Goal: Transaction & Acquisition: Download file/media

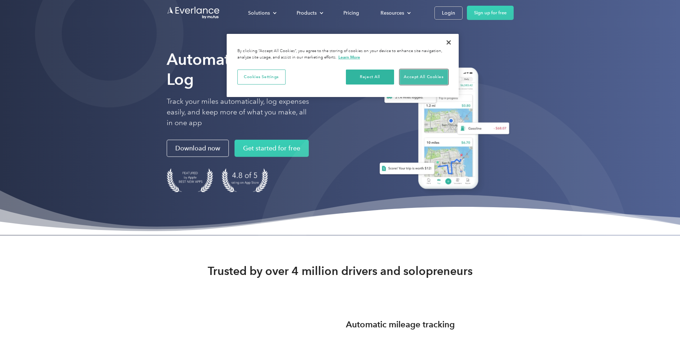
click at [411, 75] on button "Accept All Cookies" at bounding box center [424, 77] width 48 height 15
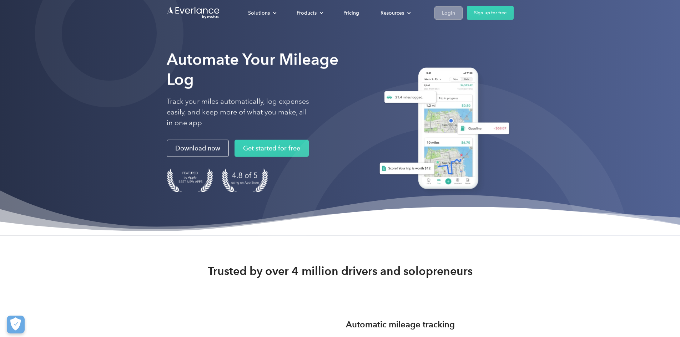
click at [455, 9] on div "Login" at bounding box center [448, 13] width 13 height 9
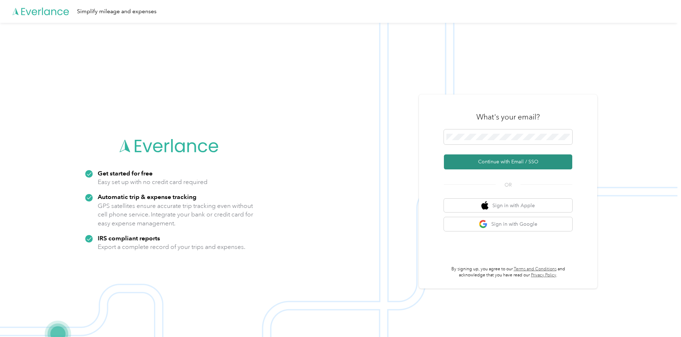
click at [504, 163] on button "Continue with Email / SSO" at bounding box center [508, 161] width 128 height 15
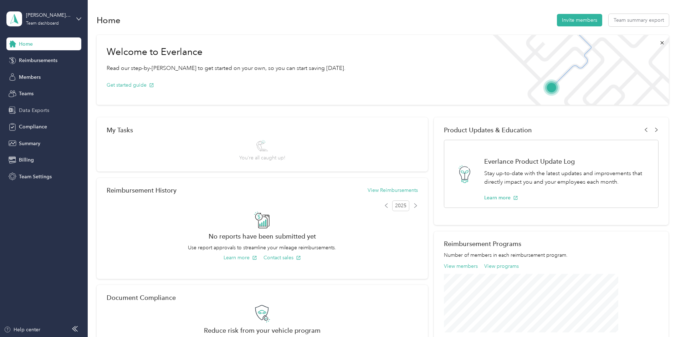
click at [41, 108] on span "Data Exports" at bounding box center [34, 110] width 30 height 7
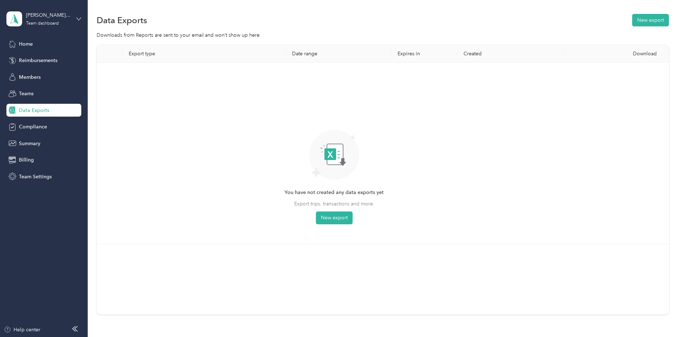
click at [76, 20] on icon at bounding box center [78, 18] width 5 height 5
click at [66, 73] on div "Personal dashboard" at bounding box center [81, 74] width 140 height 12
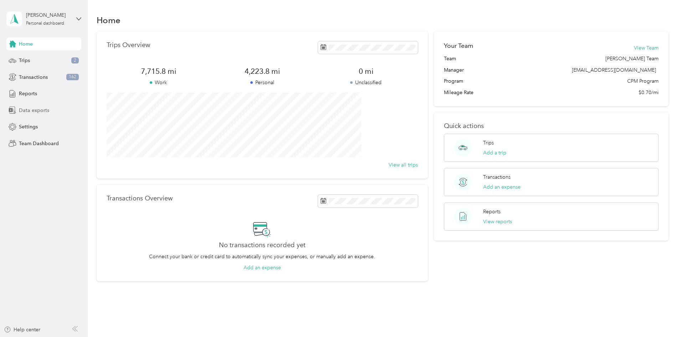
click at [39, 109] on span "Data exports" at bounding box center [34, 110] width 30 height 7
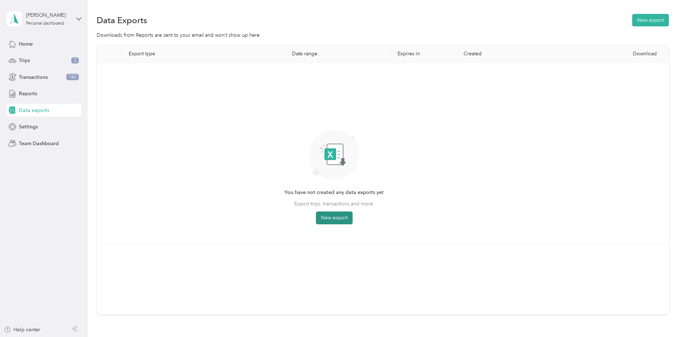
click at [353, 215] on button "New export" at bounding box center [334, 218] width 37 height 13
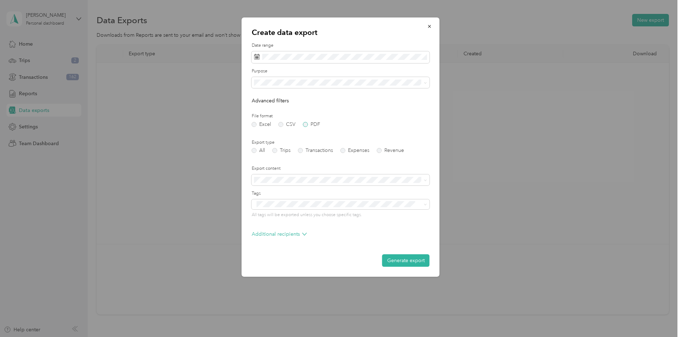
click at [306, 126] on label "PDF" at bounding box center [311, 124] width 17 height 5
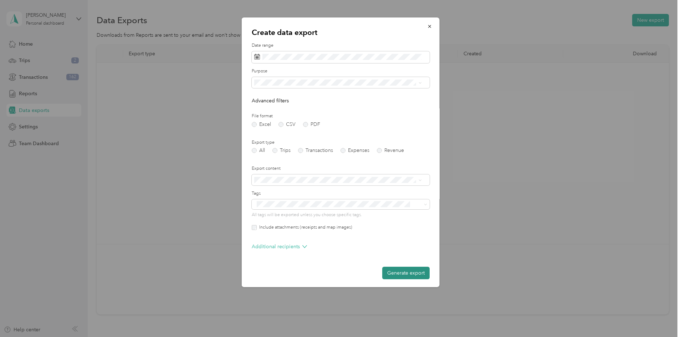
click at [401, 270] on button "Generate export" at bounding box center [405, 273] width 47 height 12
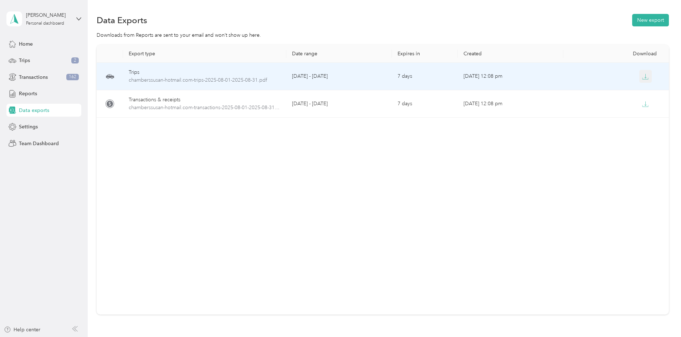
click at [642, 76] on icon "button" at bounding box center [645, 76] width 6 height 6
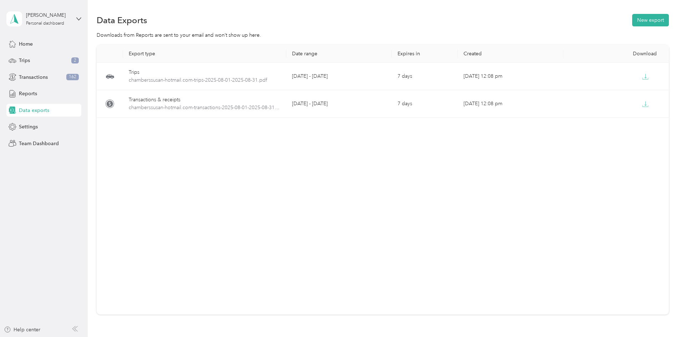
click at [432, 208] on div "Export type Date range Expires in Created Download Trips chamberssusan-hotmail.…" at bounding box center [383, 180] width 573 height 270
click at [632, 19] on button "New export" at bounding box center [650, 20] width 37 height 12
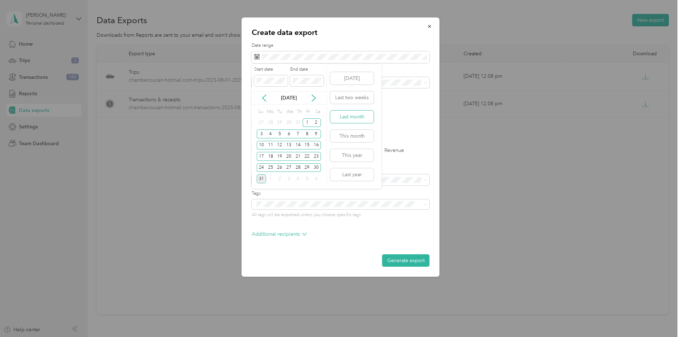
click at [362, 113] on button "Last month" at bounding box center [352, 117] width 44 height 12
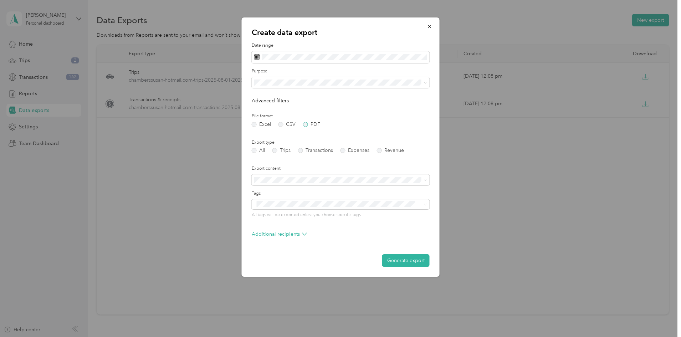
click at [305, 124] on label "PDF" at bounding box center [311, 124] width 17 height 5
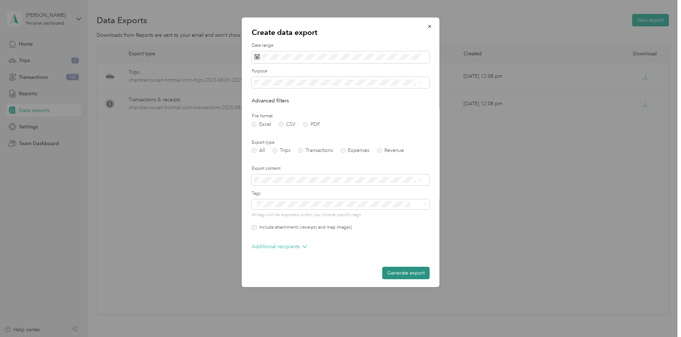
click at [398, 270] on button "Generate export" at bounding box center [405, 273] width 47 height 12
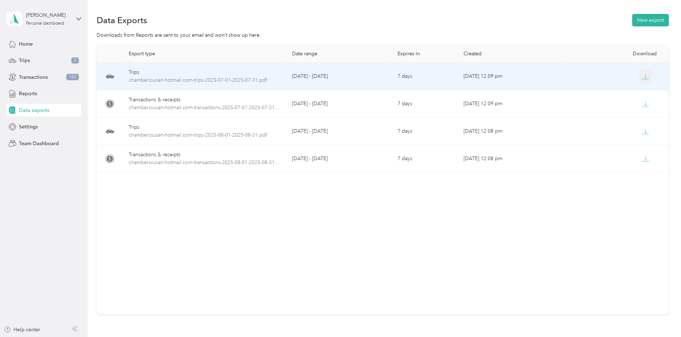
click at [642, 77] on icon "button" at bounding box center [645, 76] width 6 height 6
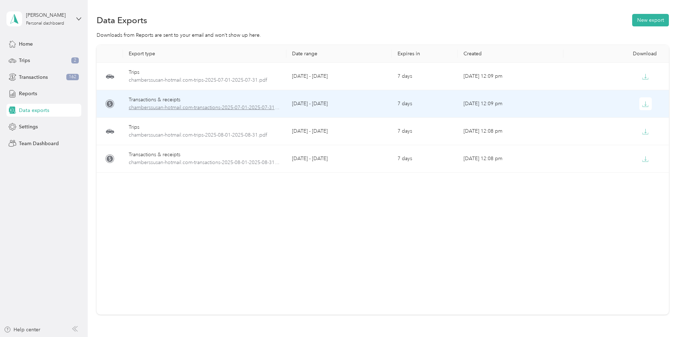
click at [242, 108] on span "chamberssusan-hotmail.com-transactions-2025-07-01-2025-07-31.pdf" at bounding box center [205, 108] width 152 height 8
click at [642, 101] on icon "button" at bounding box center [645, 104] width 6 height 6
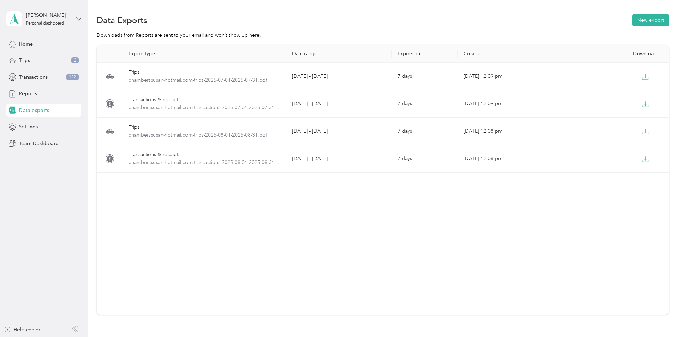
click at [80, 17] on icon at bounding box center [78, 18] width 5 height 5
click at [30, 89] on div "Log out" at bounding box center [26, 88] width 27 height 7
